Goal: Complete application form

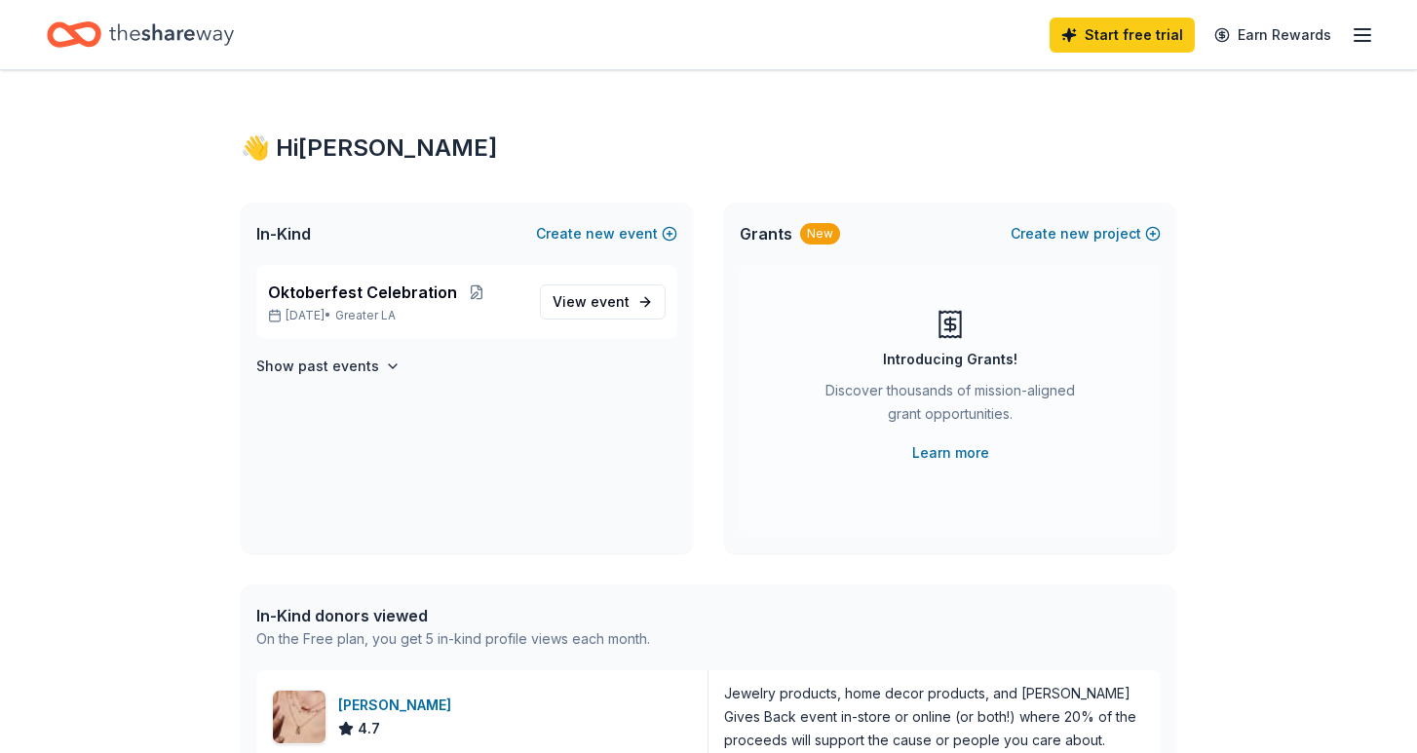
click at [1362, 35] on line "button" at bounding box center [1363, 35] width 16 height 0
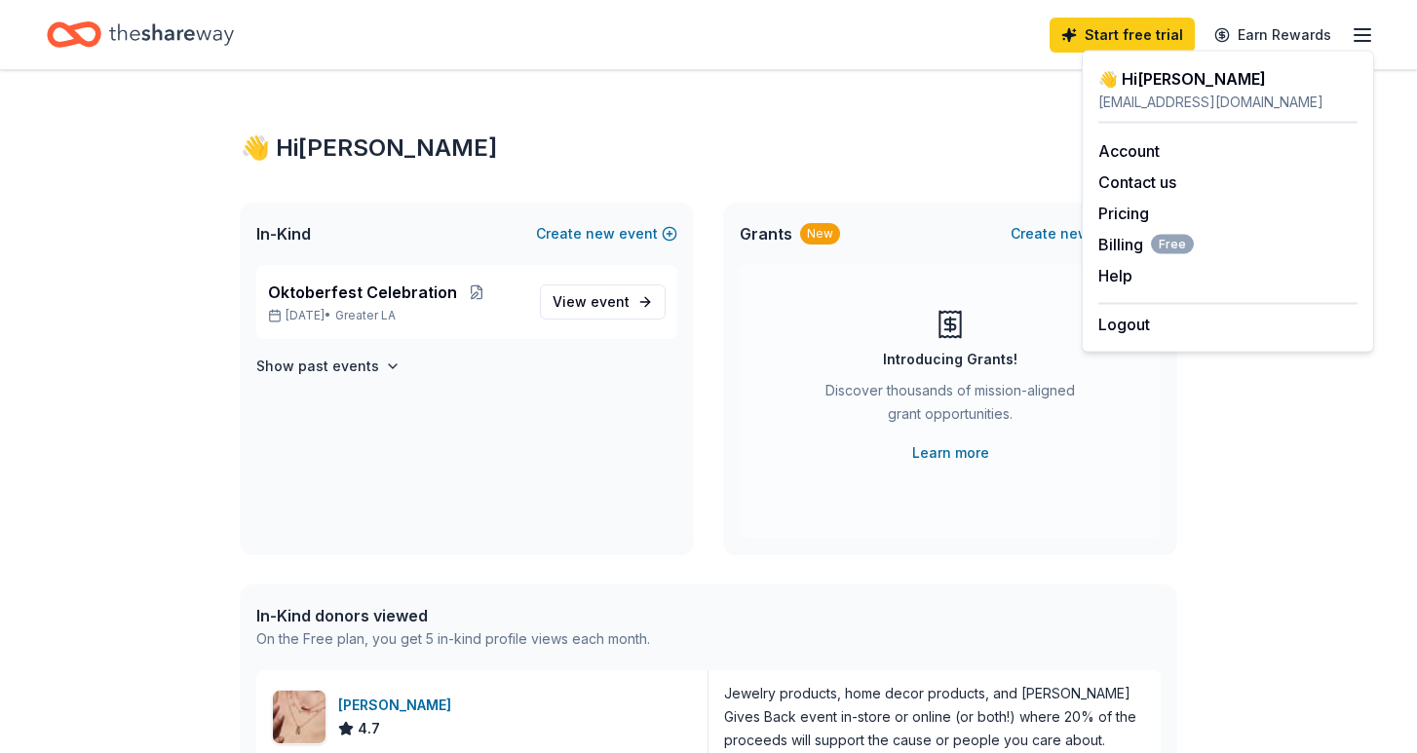
click at [1362, 35] on line "button" at bounding box center [1363, 35] width 16 height 0
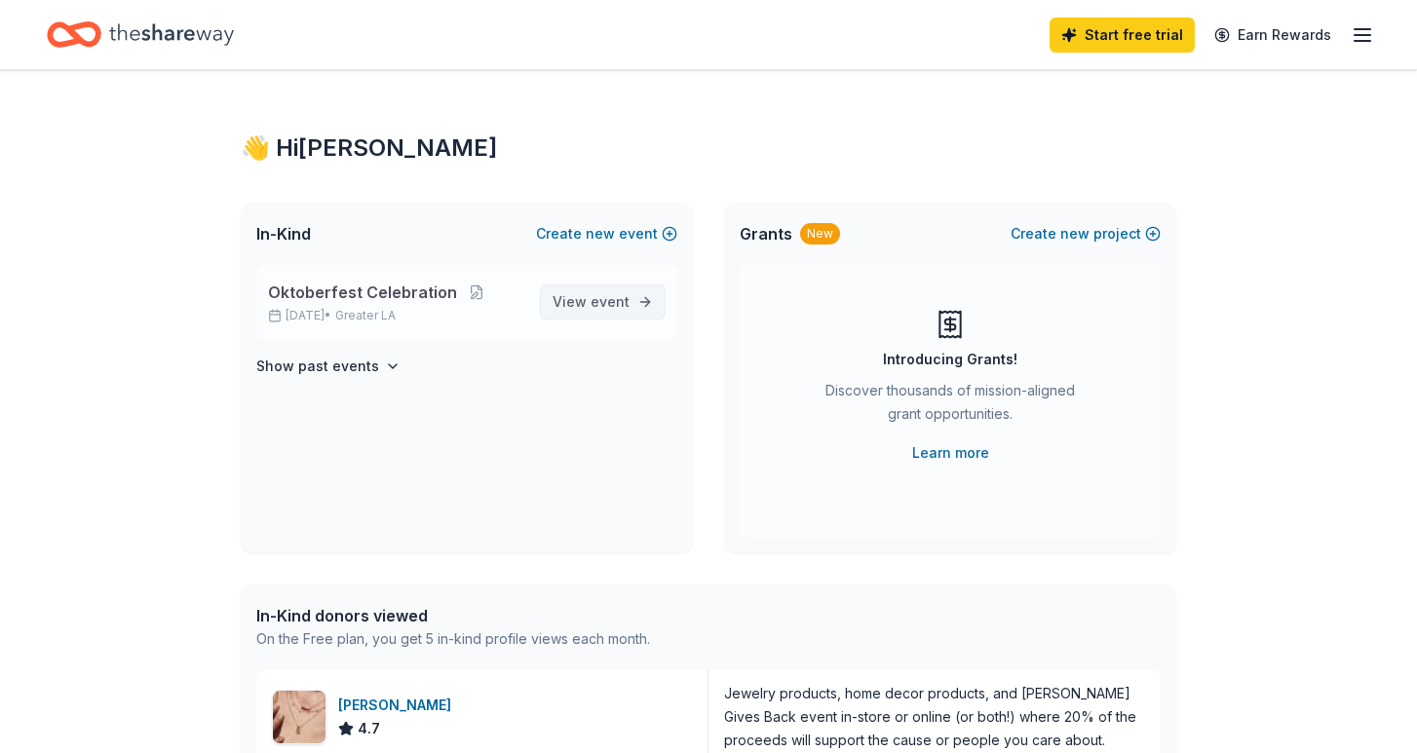
click at [567, 314] on link "View event" at bounding box center [603, 302] width 126 height 35
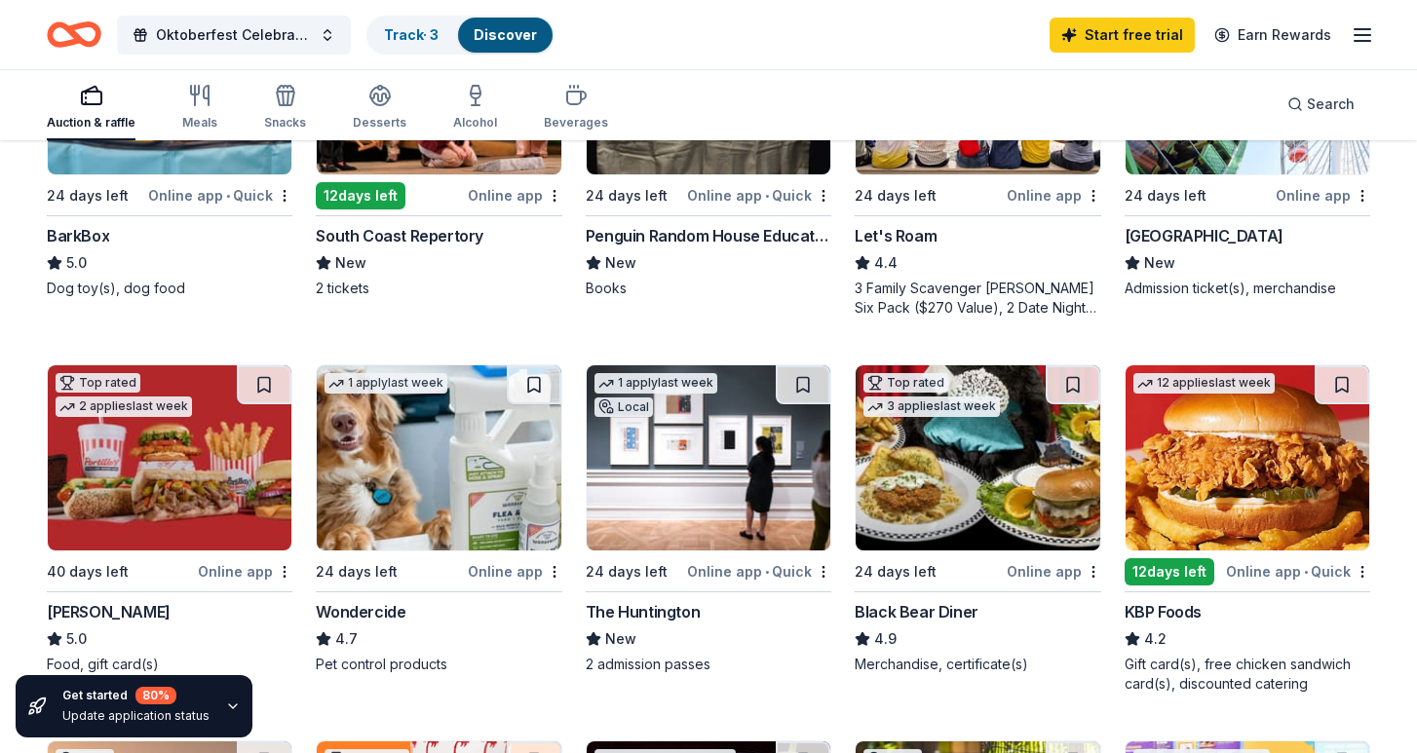
scroll to position [740, 0]
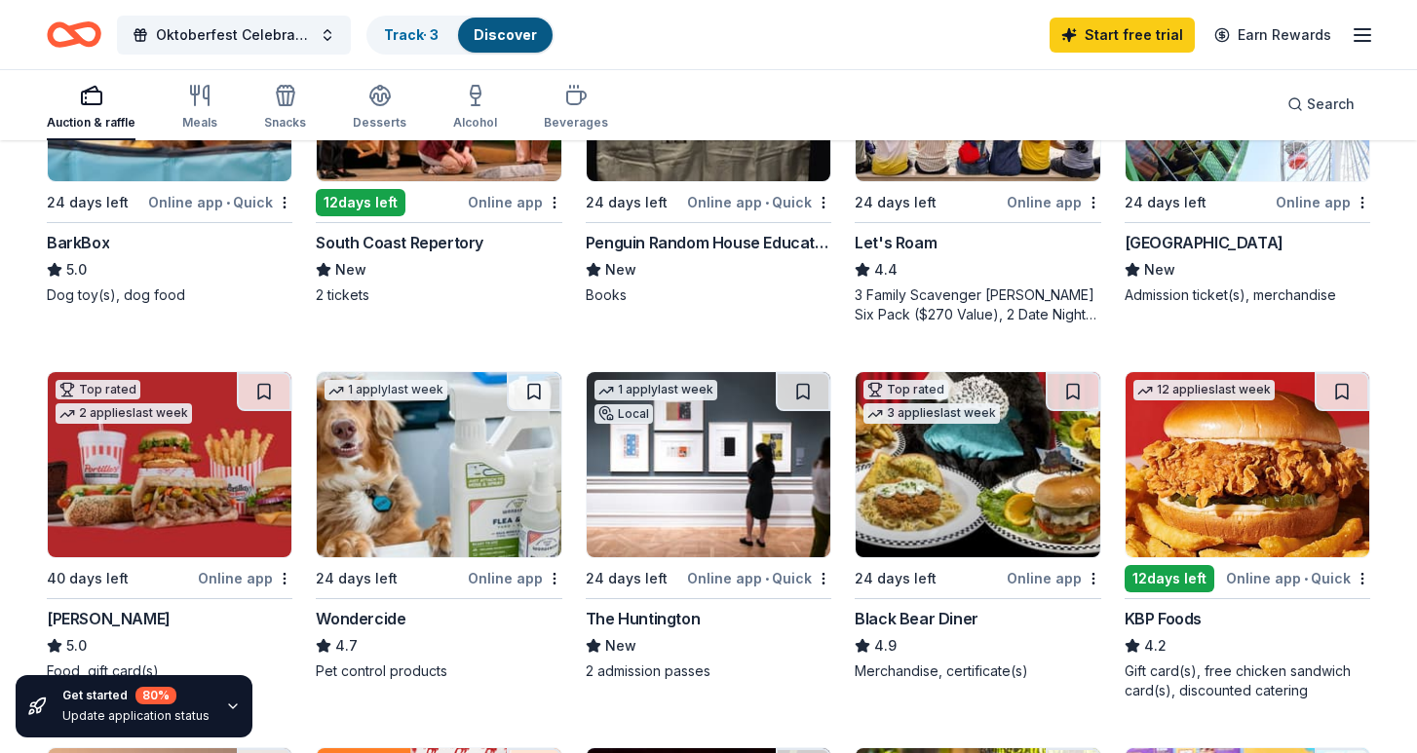
click at [1168, 624] on div "KBP Foods" at bounding box center [1163, 618] width 77 height 23
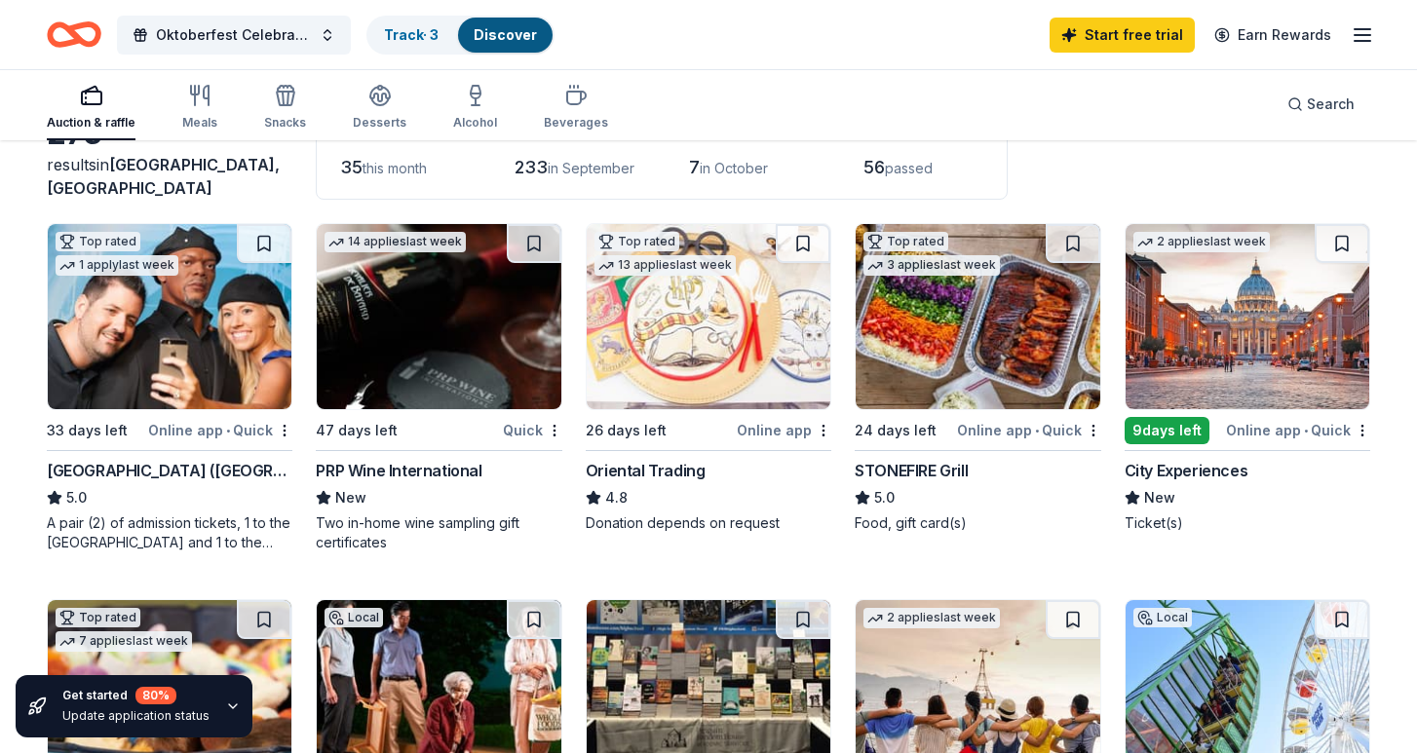
scroll to position [135, 0]
click at [1184, 479] on div "City Experiences" at bounding box center [1187, 470] width 124 height 23
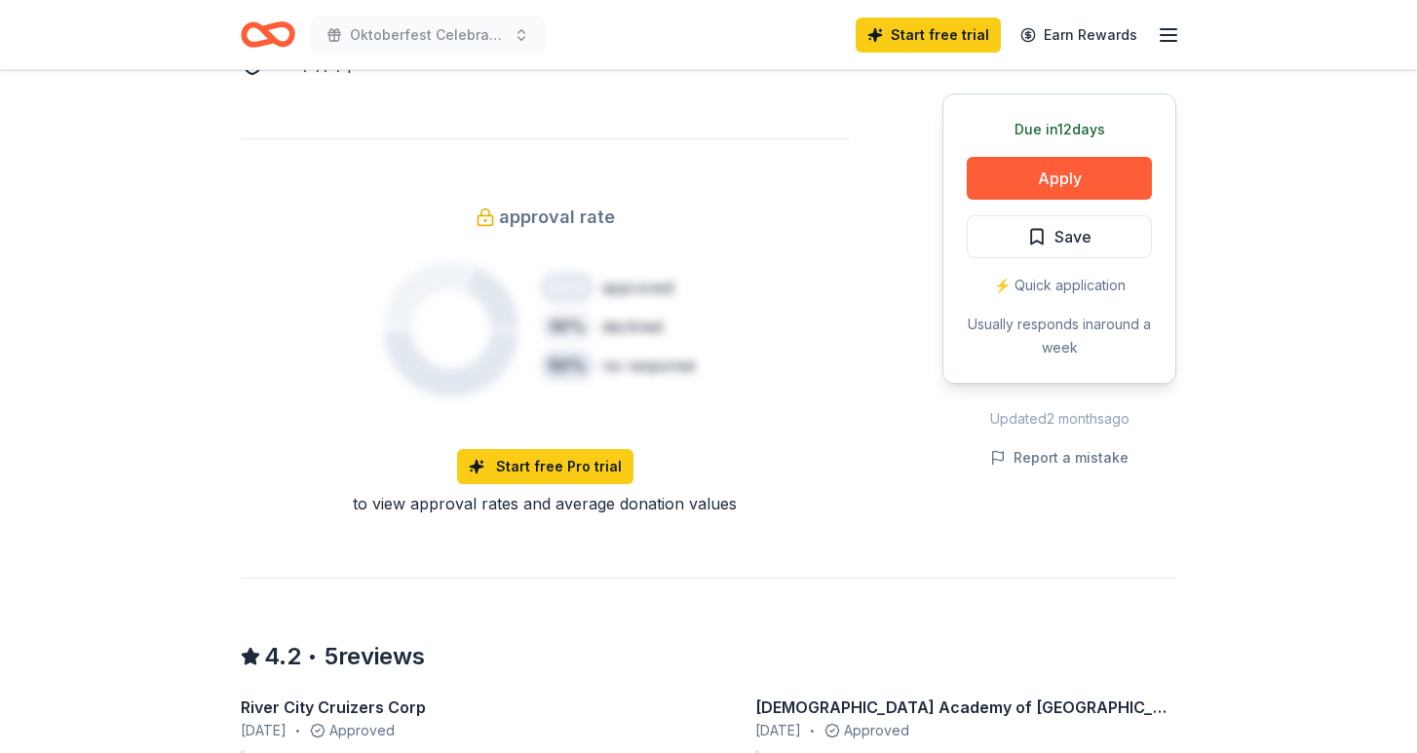
scroll to position [1266, 0]
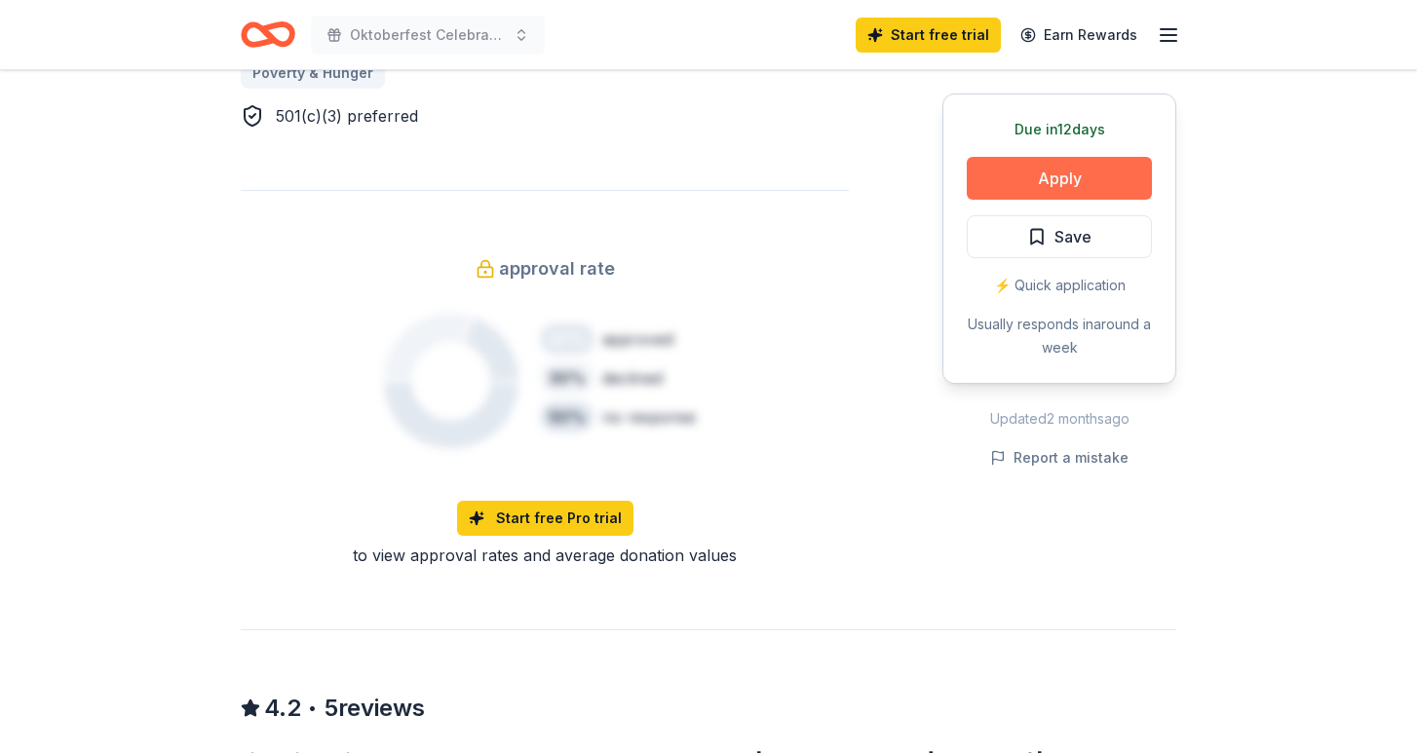
click at [1051, 170] on button "Apply" at bounding box center [1059, 178] width 185 height 43
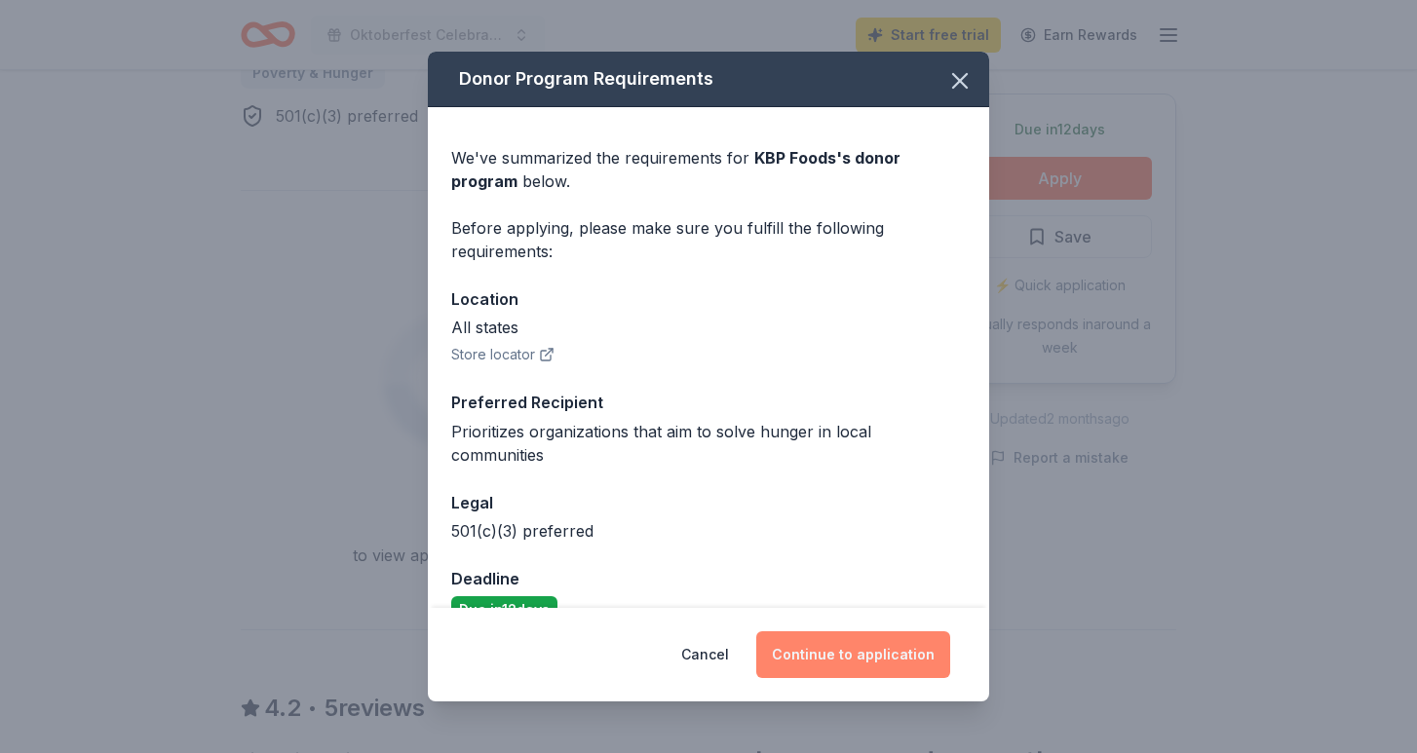
click at [850, 651] on button "Continue to application" at bounding box center [853, 655] width 194 height 47
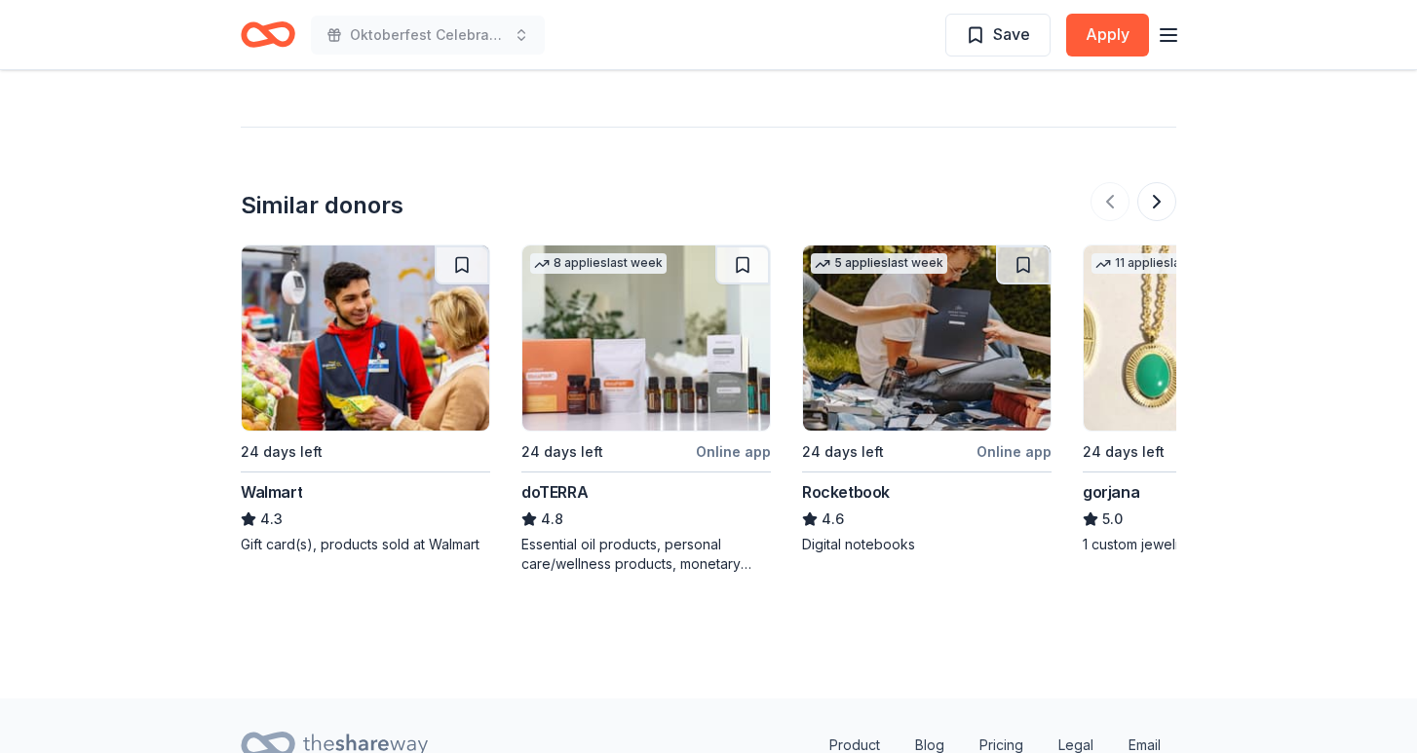
scroll to position [2138, 0]
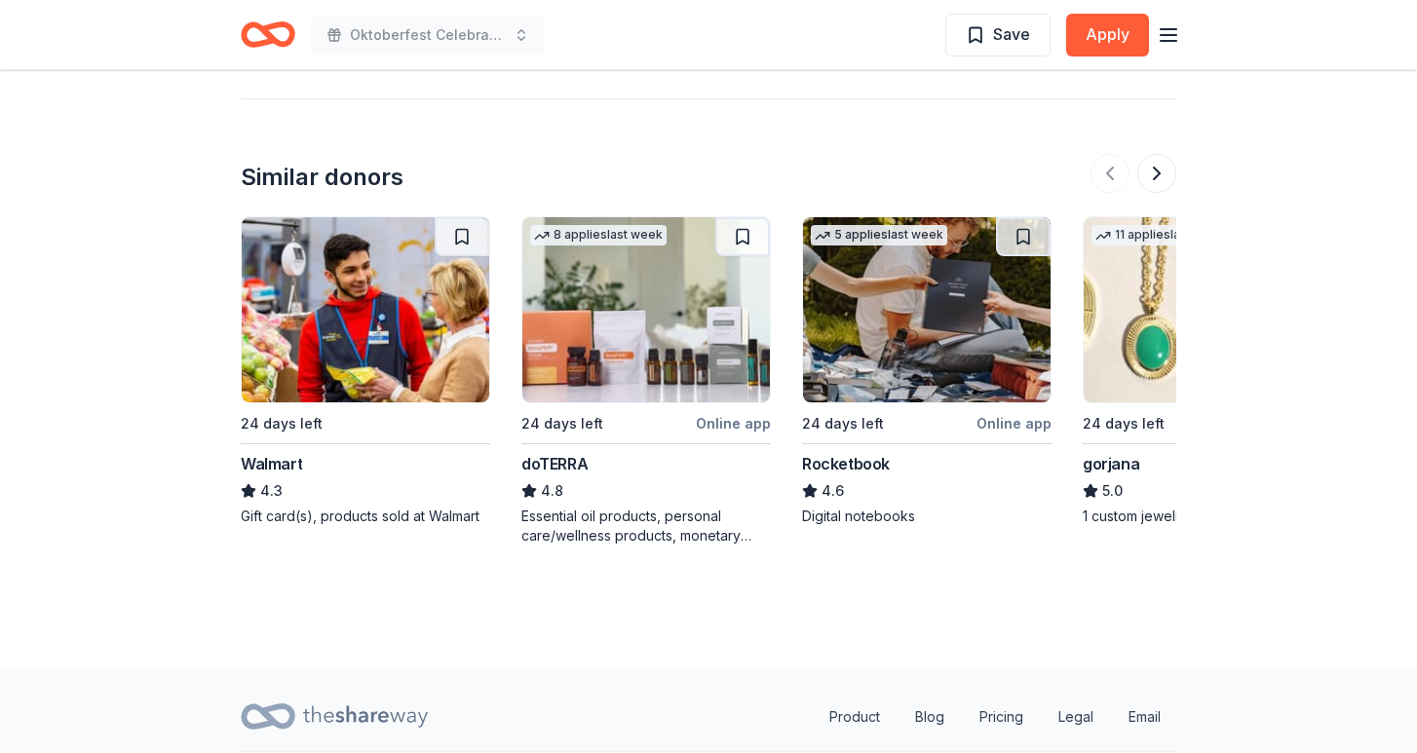
click at [616, 339] on img at bounding box center [646, 309] width 248 height 185
click at [428, 360] on img at bounding box center [366, 309] width 248 height 185
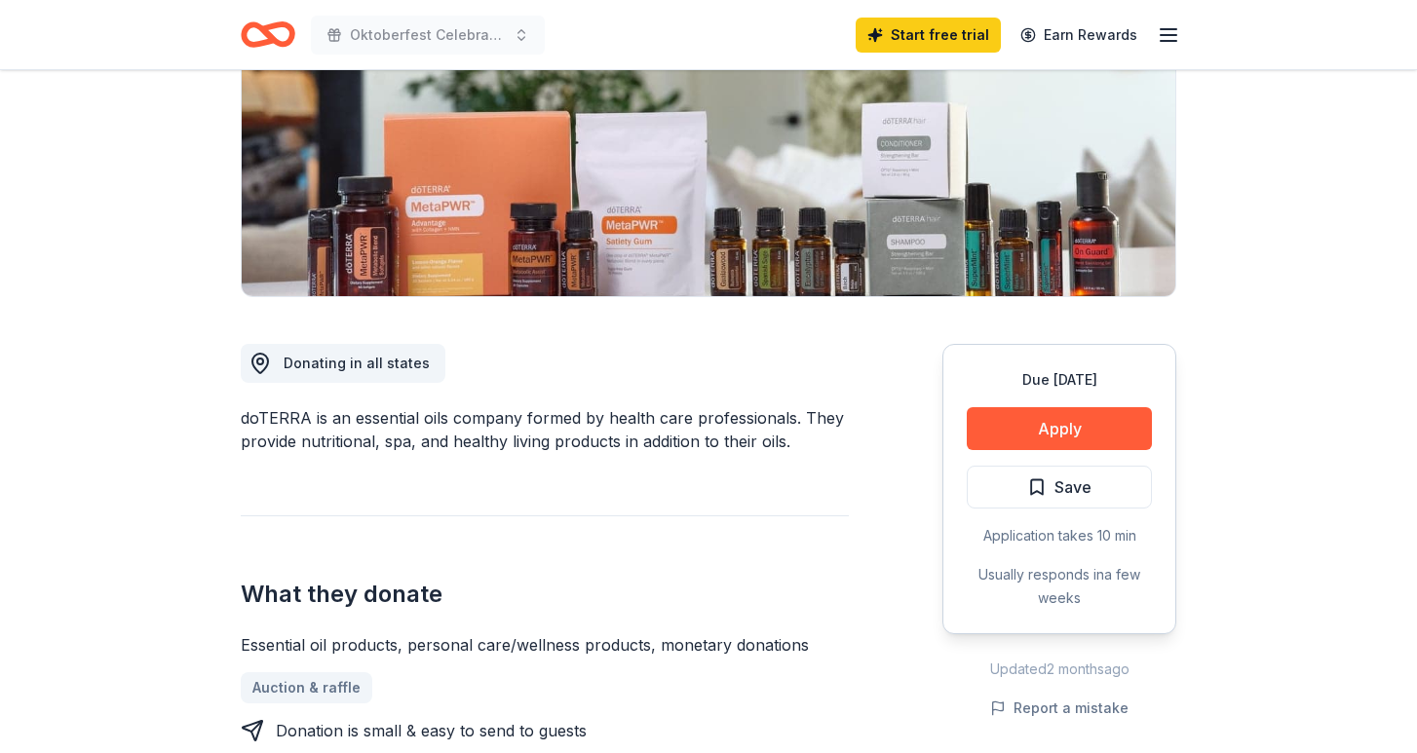
scroll to position [311, 0]
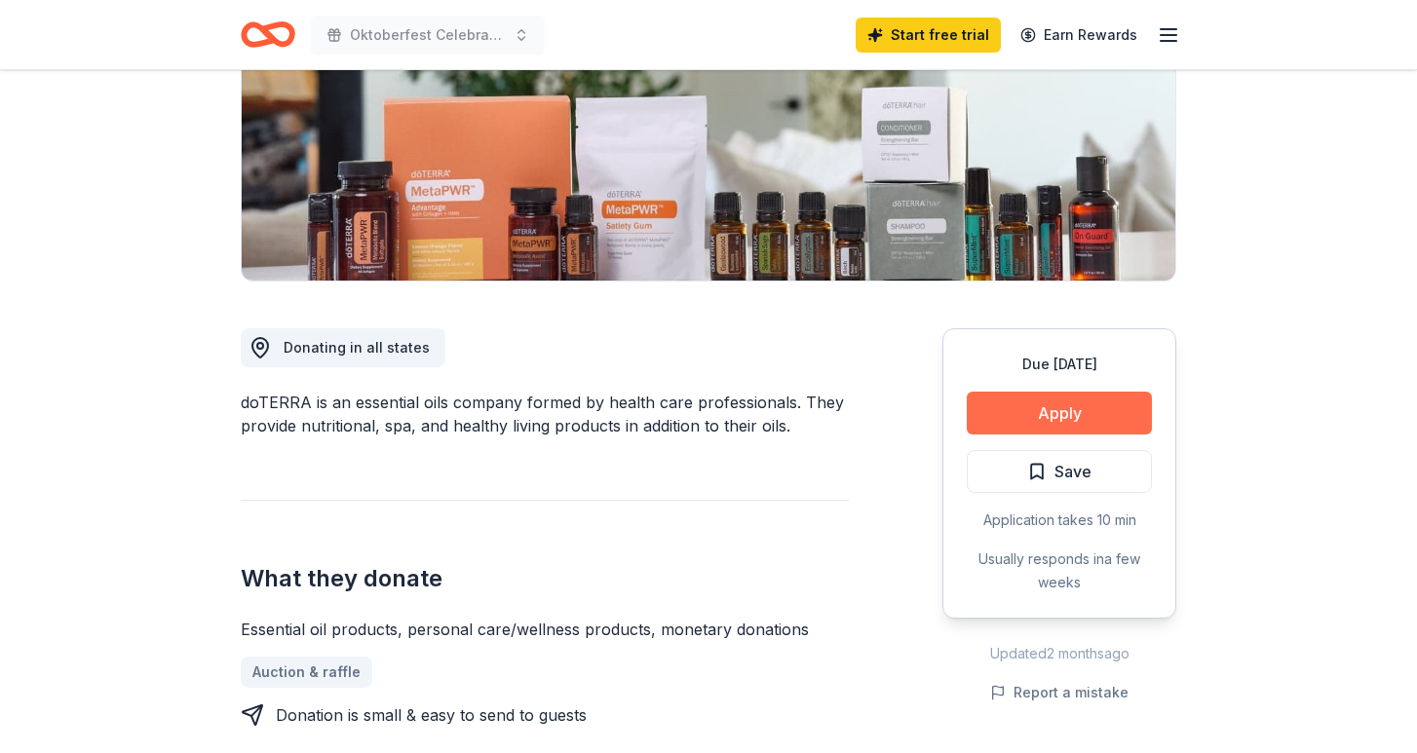
click at [1013, 406] on button "Apply" at bounding box center [1059, 413] width 185 height 43
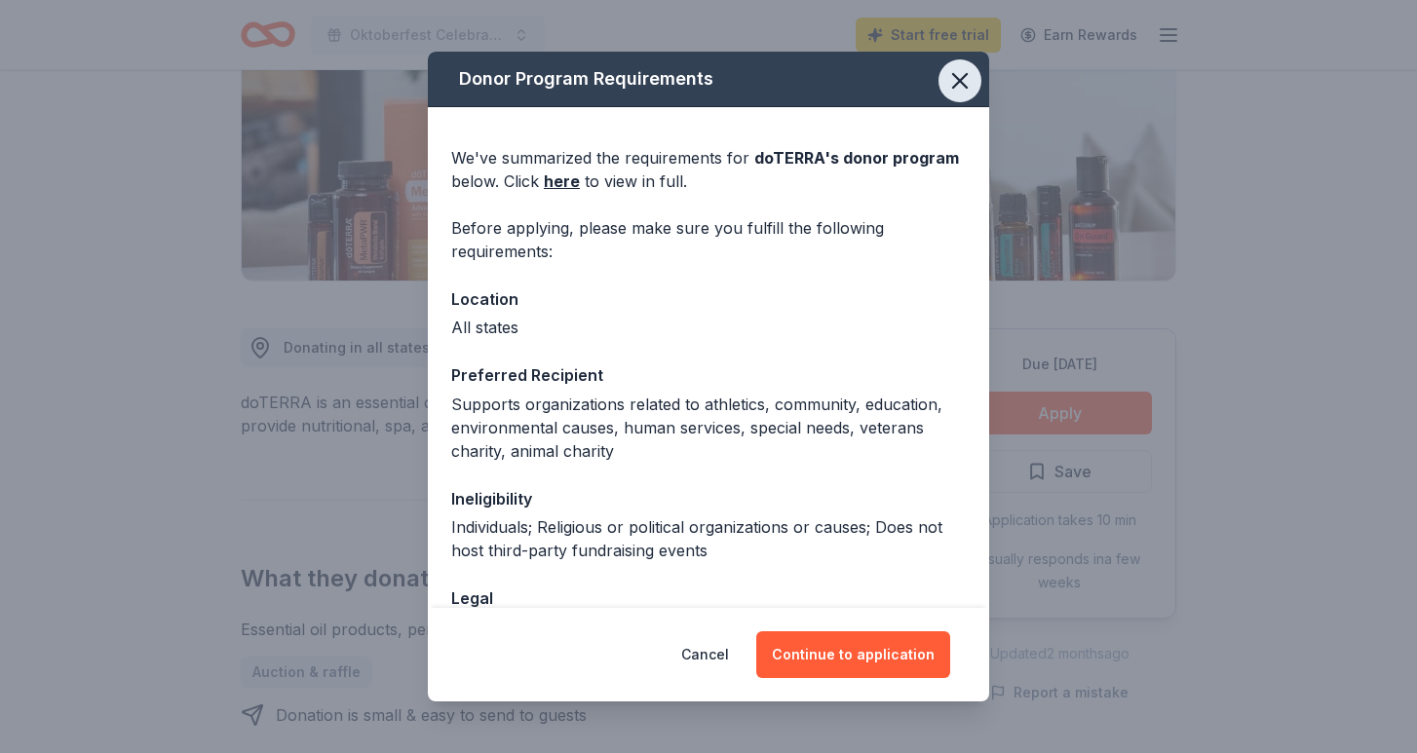
click at [961, 80] on icon "button" at bounding box center [960, 81] width 14 height 14
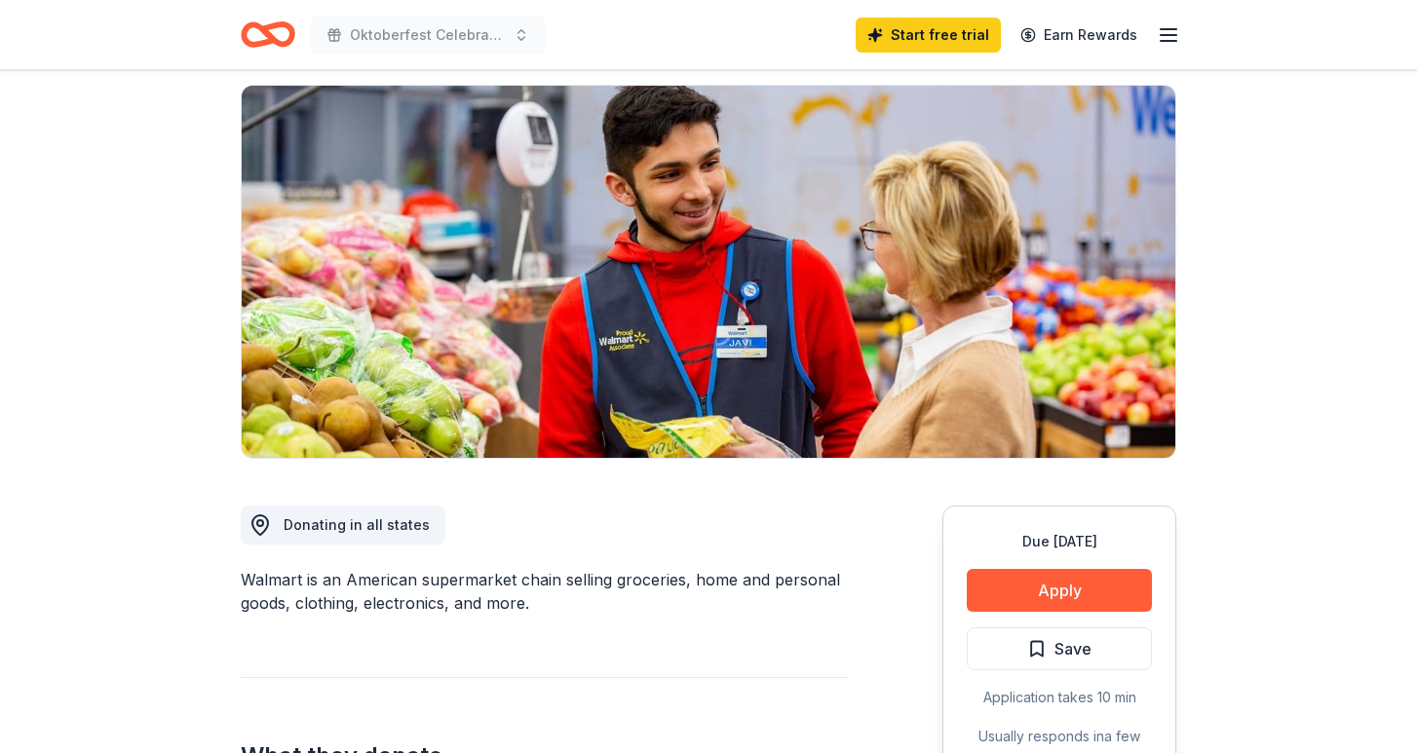
scroll to position [165, 0]
